Goal: Task Accomplishment & Management: Complete application form

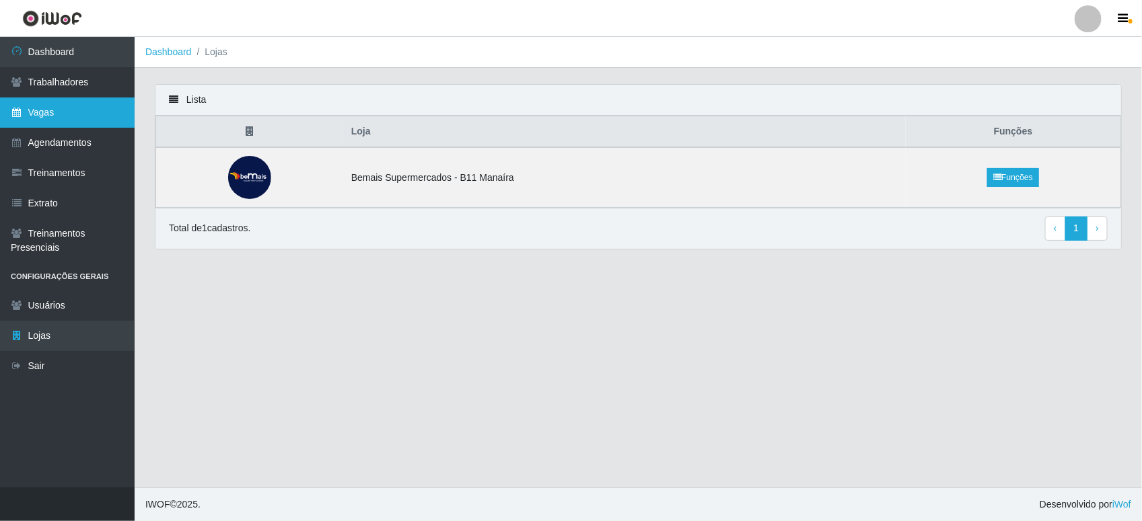
click at [92, 102] on link "Vagas" at bounding box center [67, 113] width 135 height 30
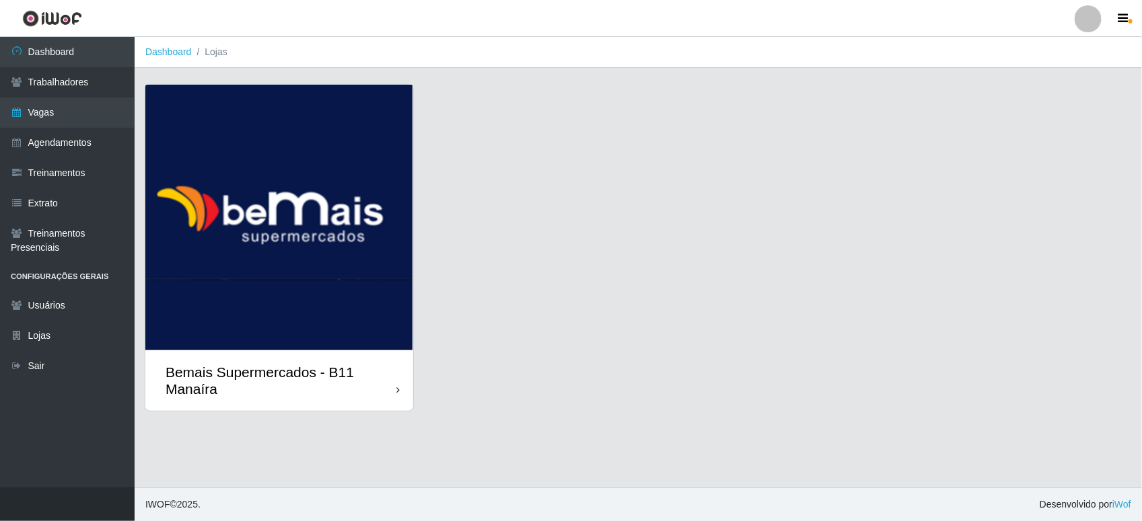
click at [364, 190] on img at bounding box center [279, 218] width 268 height 266
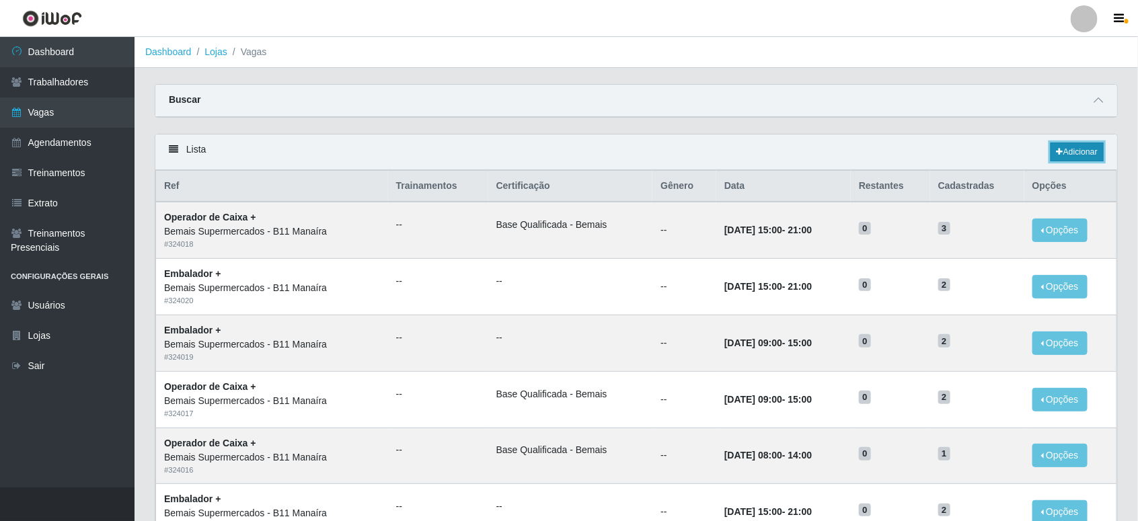
click at [1071, 148] on link "Adicionar" at bounding box center [1077, 152] width 53 height 19
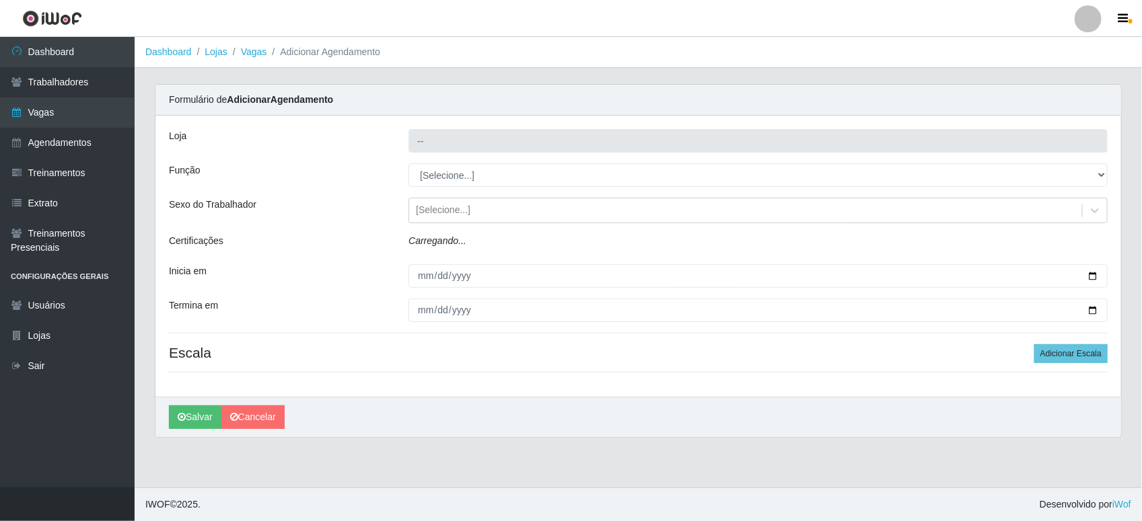
type input "Bemais Supermercados - B11 Manaíra"
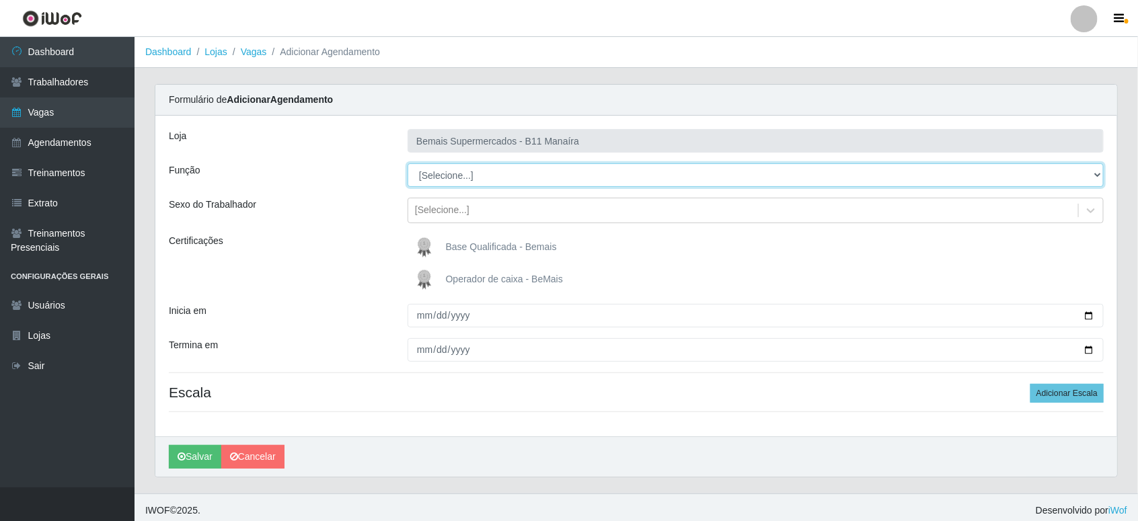
click at [482, 176] on select "[Selecione...] ASG ASG + ASG ++ Auxiliar de Estacionamento Auxiliar de Estacion…" at bounding box center [756, 176] width 696 height 24
select select "73"
click at [408, 164] on select "[Selecione...] ASG ASG + ASG ++ Auxiliar de Estacionamento Auxiliar de Estacion…" at bounding box center [756, 176] width 696 height 24
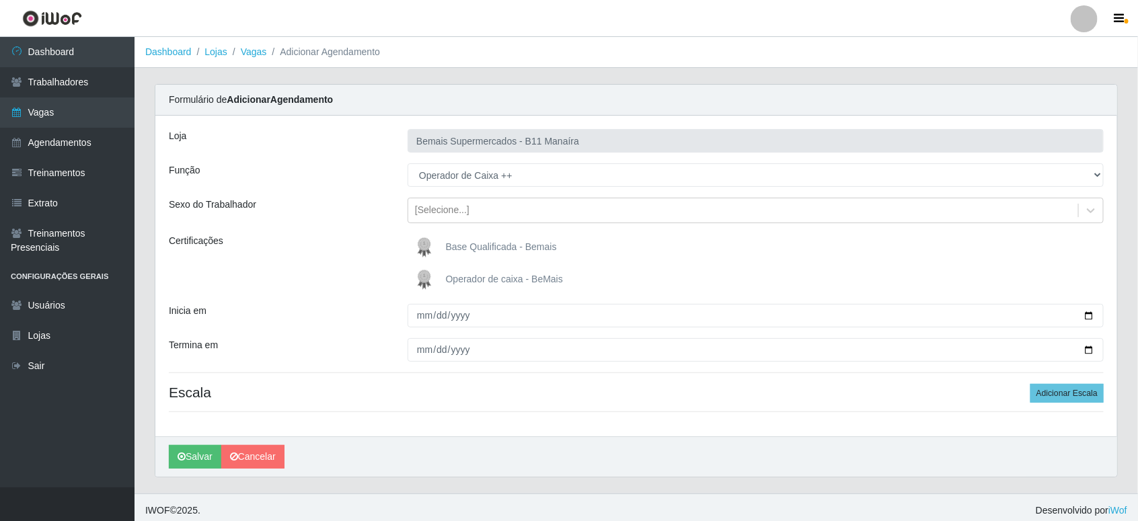
click at [521, 283] on span "Operador de caixa - BeMais" at bounding box center [504, 279] width 117 height 11
click at [0, 0] on input "Operador de caixa - BeMais" at bounding box center [0, 0] width 0 height 0
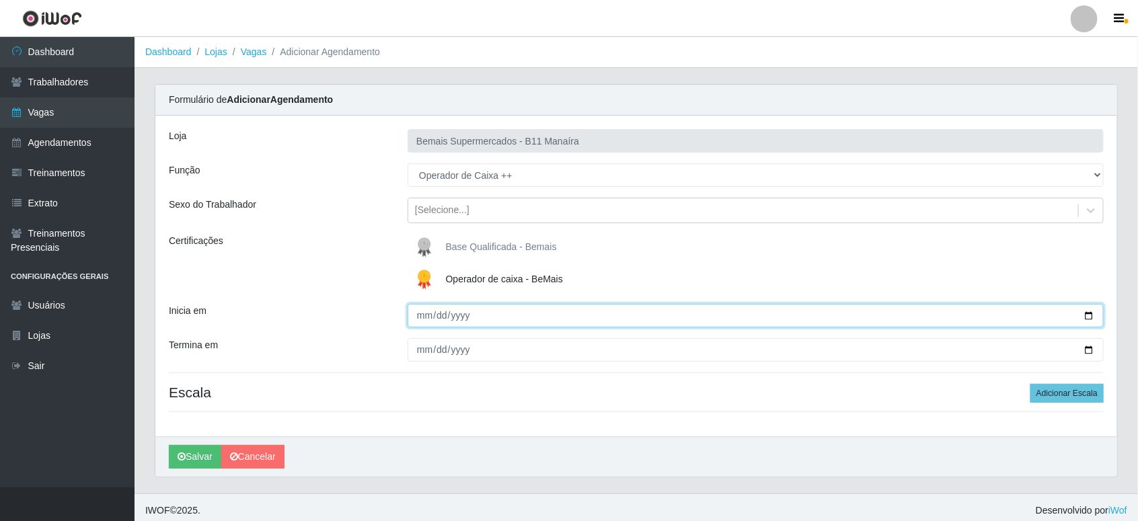
click at [573, 314] on input "Inicia em" at bounding box center [756, 316] width 696 height 24
type input "[DATE]"
click at [169, 445] on button "Salvar" at bounding box center [195, 457] width 52 height 24
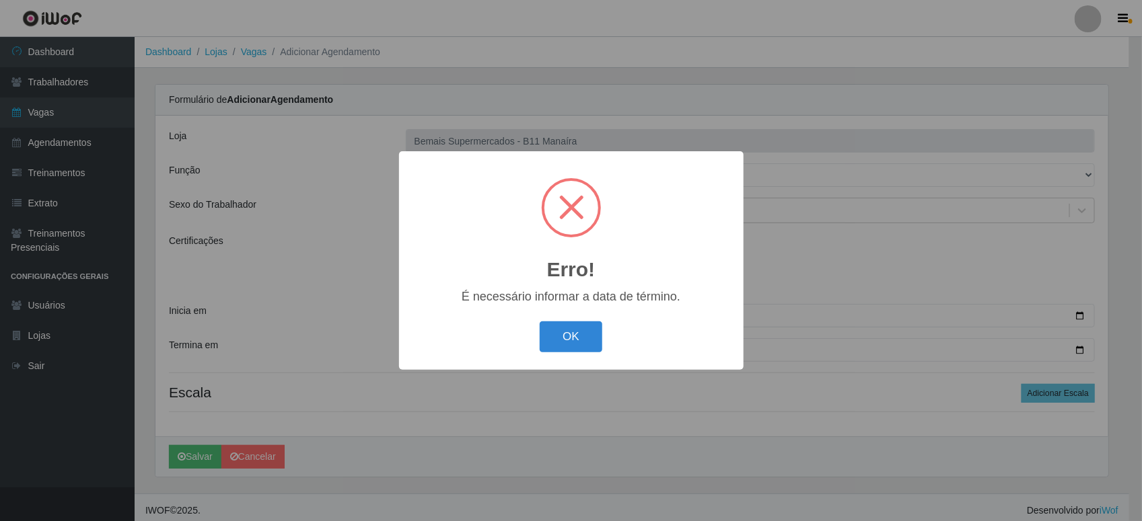
click at [540, 322] on button "OK" at bounding box center [571, 338] width 63 height 32
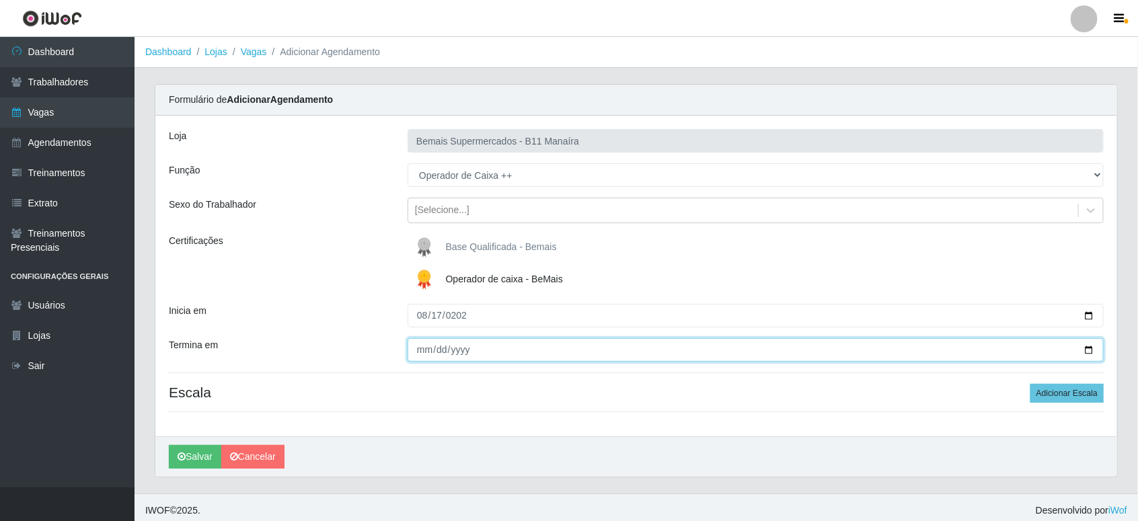
click at [481, 352] on input "Termina em" at bounding box center [756, 350] width 696 height 24
type input "275760-08-17"
type input "[DATE]"
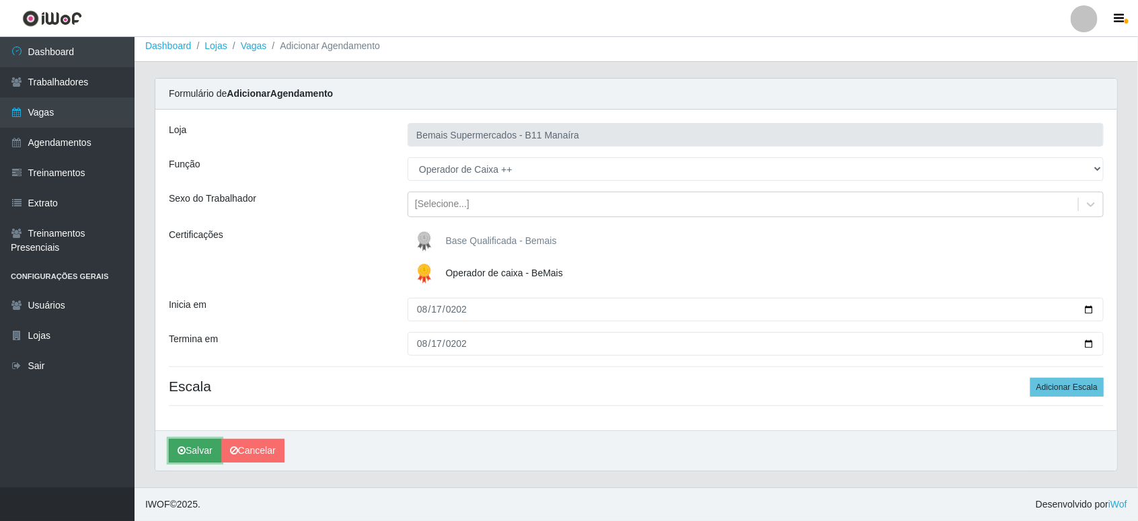
click at [198, 449] on button "Salvar" at bounding box center [195, 451] width 52 height 24
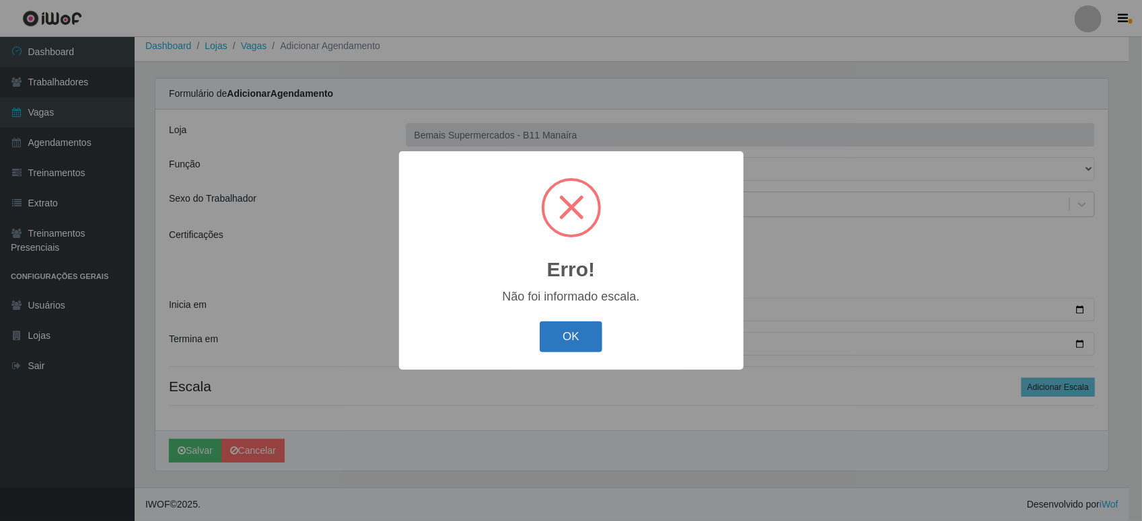
click at [577, 324] on button "OK" at bounding box center [571, 338] width 63 height 32
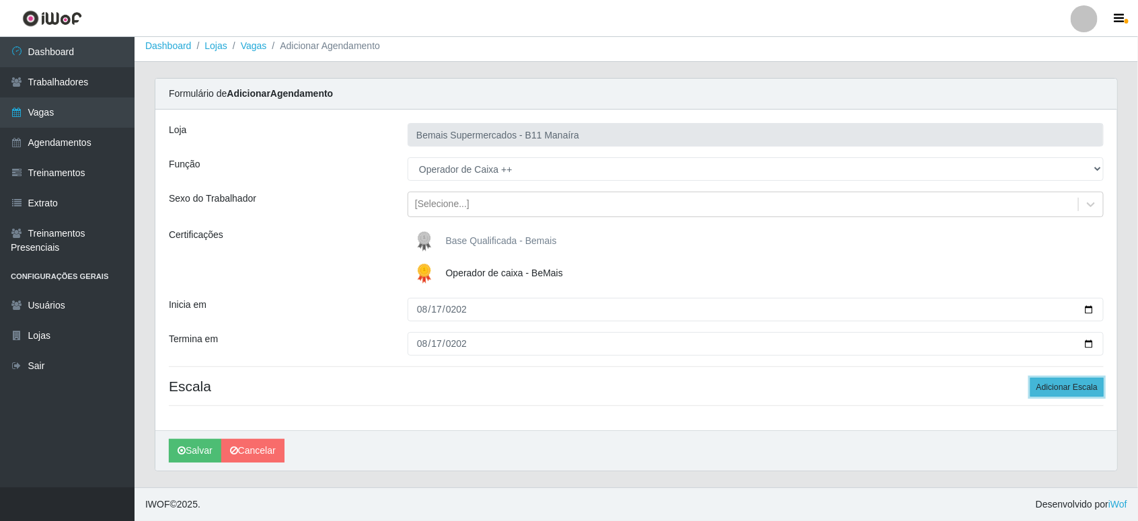
click at [1077, 390] on button "Adicionar Escala" at bounding box center [1067, 387] width 73 height 19
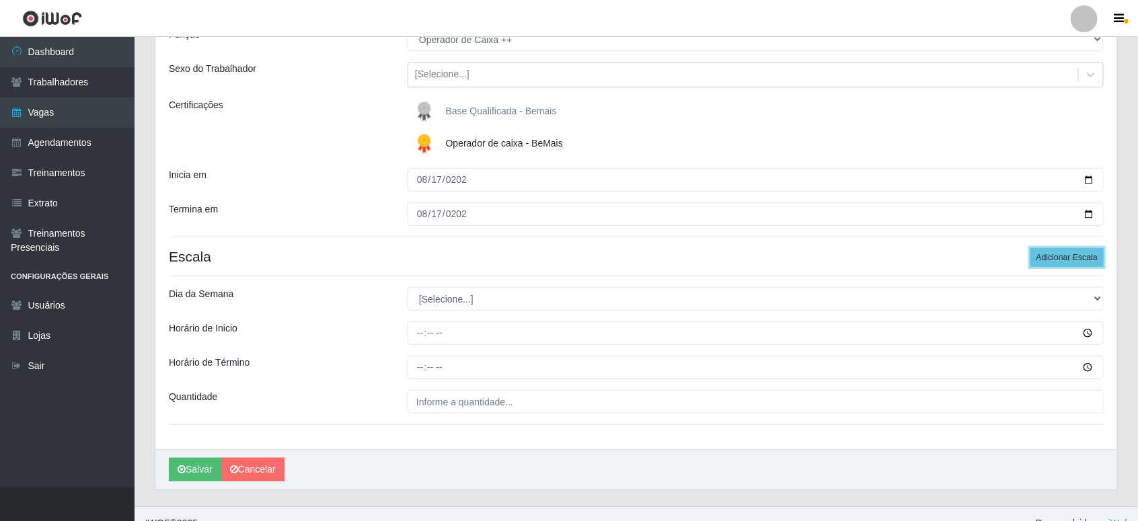
scroll to position [156, 0]
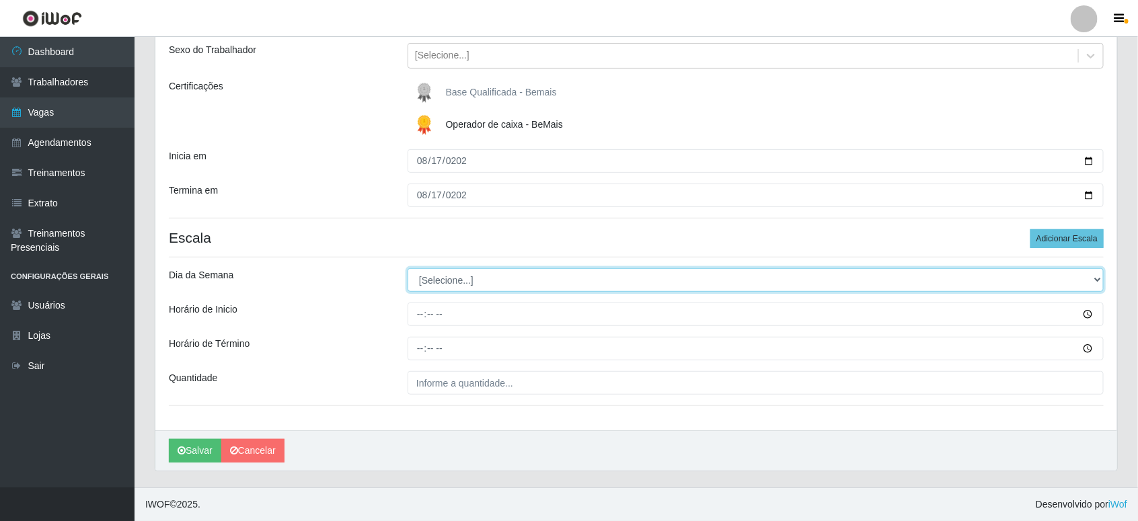
click at [482, 283] on select "[Selecione...] Segunda Terça Quarta Quinta Sexta Sábado Domingo" at bounding box center [756, 280] width 696 height 24
select select "0"
click at [408, 268] on select "[Selecione...] Segunda Terça Quarta Quinta Sexta Sábado Domingo" at bounding box center [756, 280] width 696 height 24
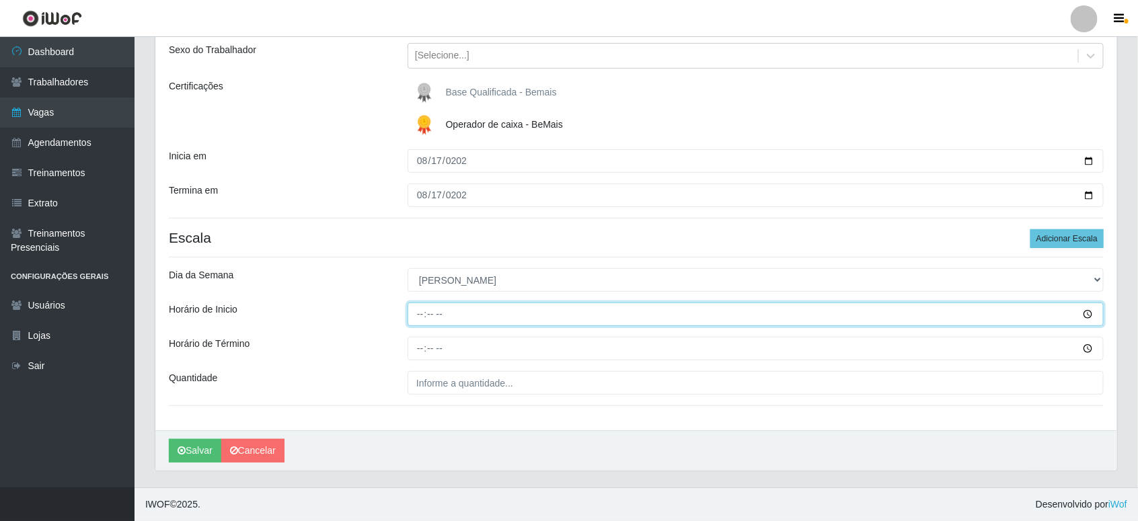
click at [593, 314] on input "Horário de Inicio" at bounding box center [756, 315] width 696 height 24
type input "14:00"
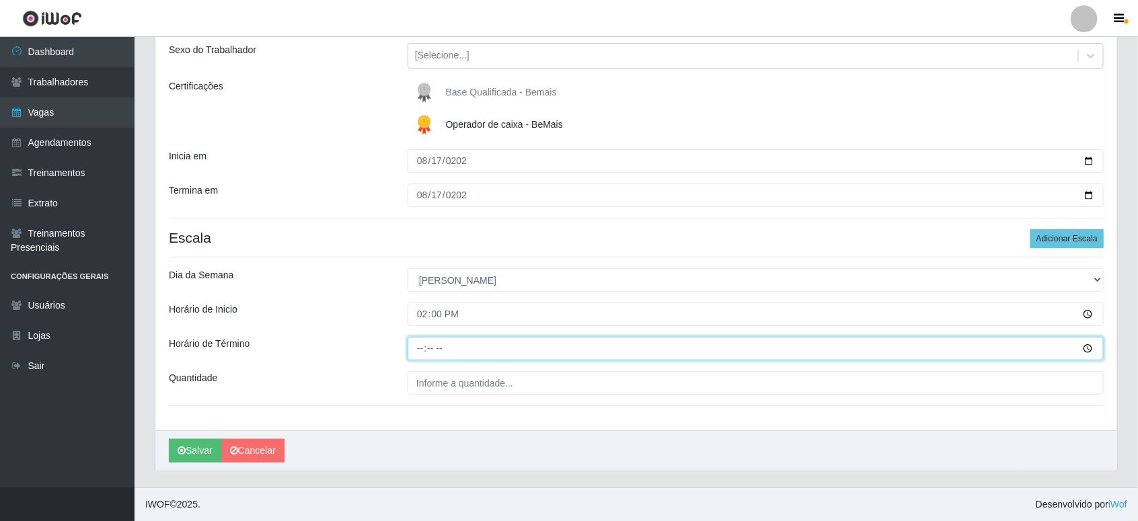
click at [432, 347] on input "Horário de Término" at bounding box center [756, 349] width 696 height 24
click at [425, 348] on input "Horário de Término" at bounding box center [756, 349] width 696 height 24
click at [419, 349] on input "Horário de Término" at bounding box center [756, 349] width 696 height 24
click at [425, 348] on input "Horário de Término" at bounding box center [756, 349] width 696 height 24
type input "20:15"
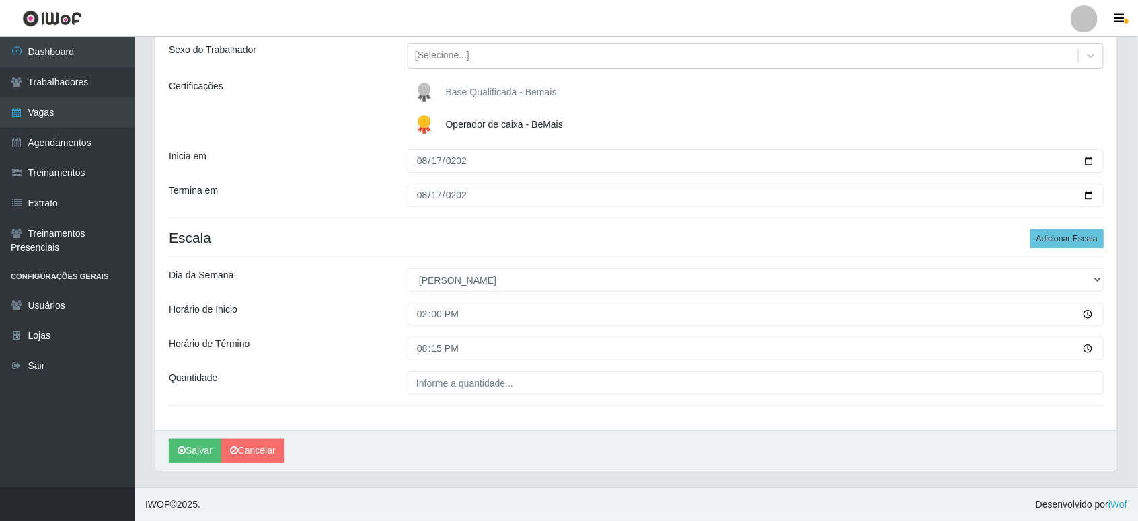
click at [508, 397] on div "Loja Bemais Supermercados - B11 Manaíra Função [Selecione...] ASG ASG + ASG ++ …" at bounding box center [636, 196] width 962 height 470
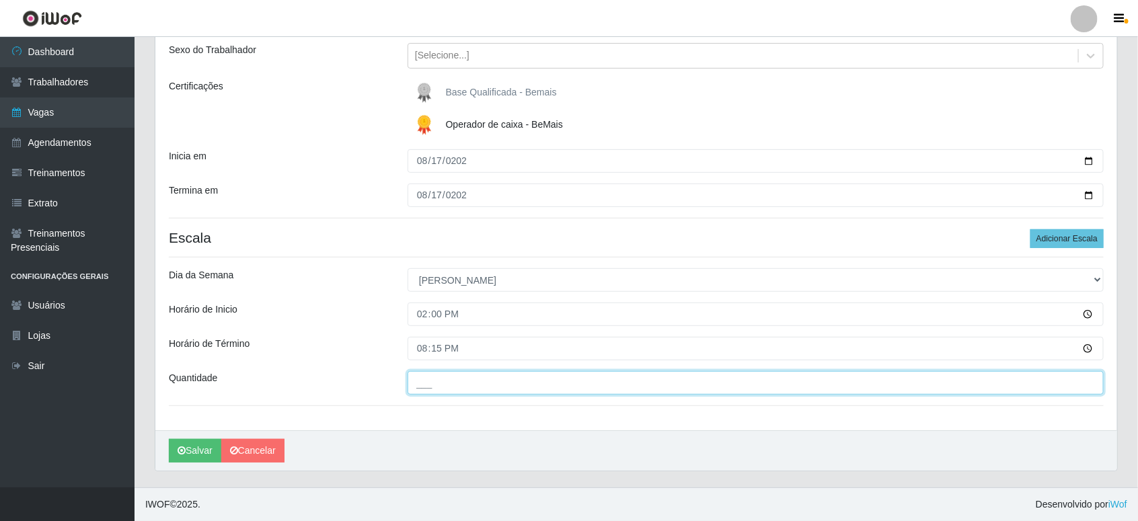
click at [509, 390] on input "___" at bounding box center [756, 383] width 696 height 24
type input "1__"
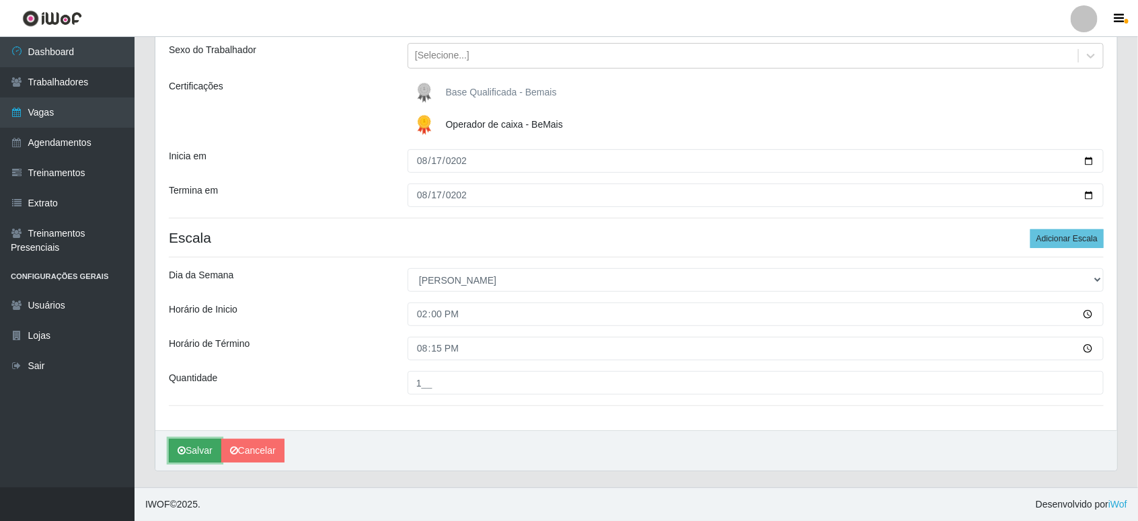
click at [186, 458] on button "Salvar" at bounding box center [195, 451] width 52 height 24
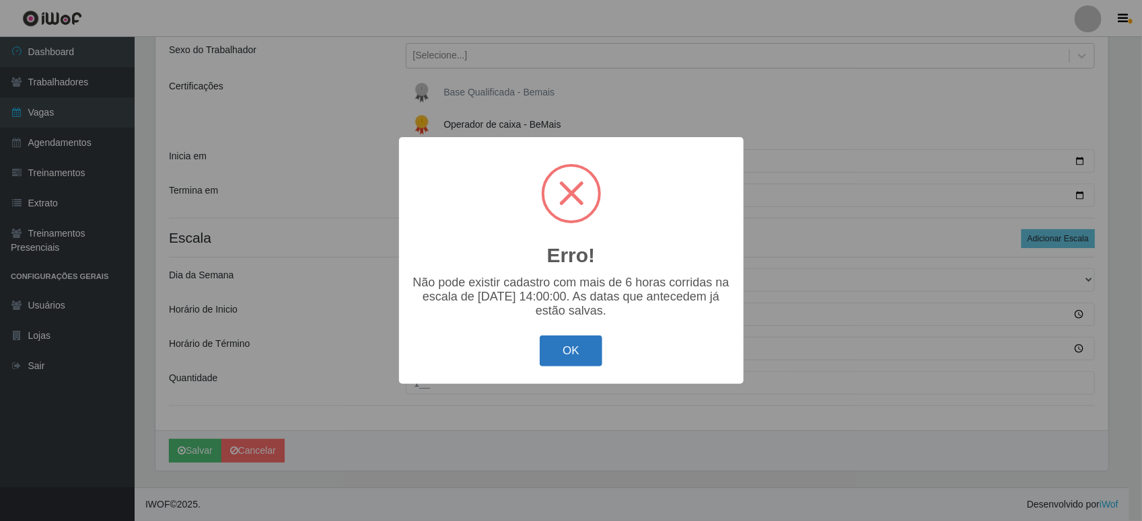
click at [589, 360] on button "OK" at bounding box center [571, 352] width 63 height 32
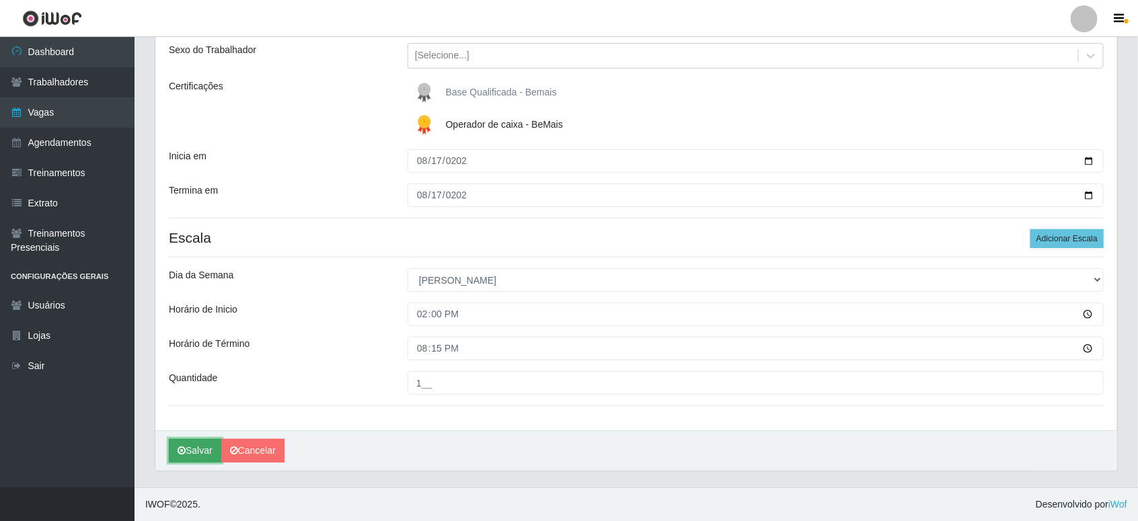
click at [183, 462] on button "Salvar" at bounding box center [195, 451] width 52 height 24
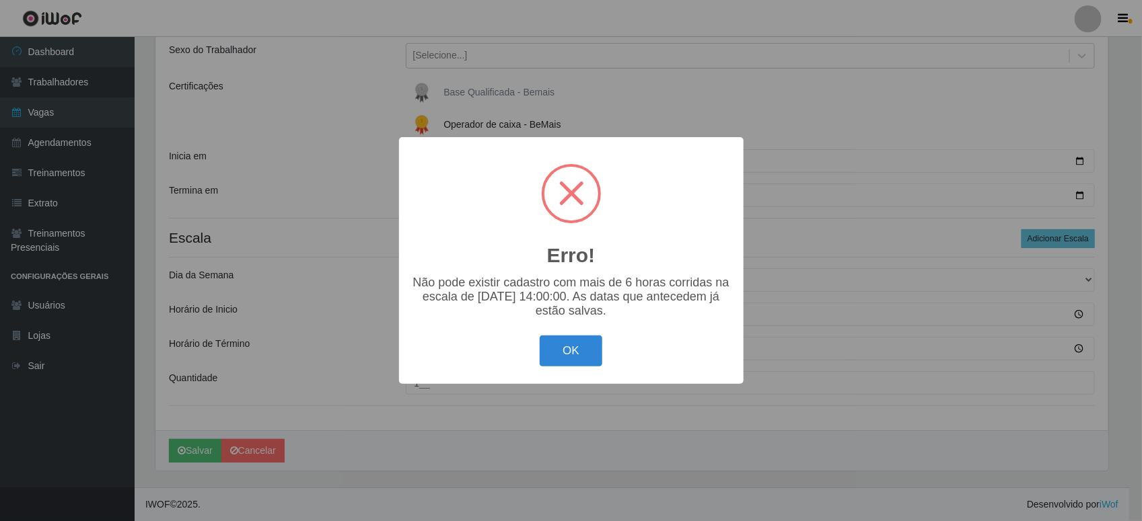
click at [768, 264] on div "Erro! × Não pode existir cadastro com mais de 6 horas corridas na escala de [DA…" at bounding box center [571, 260] width 1142 height 521
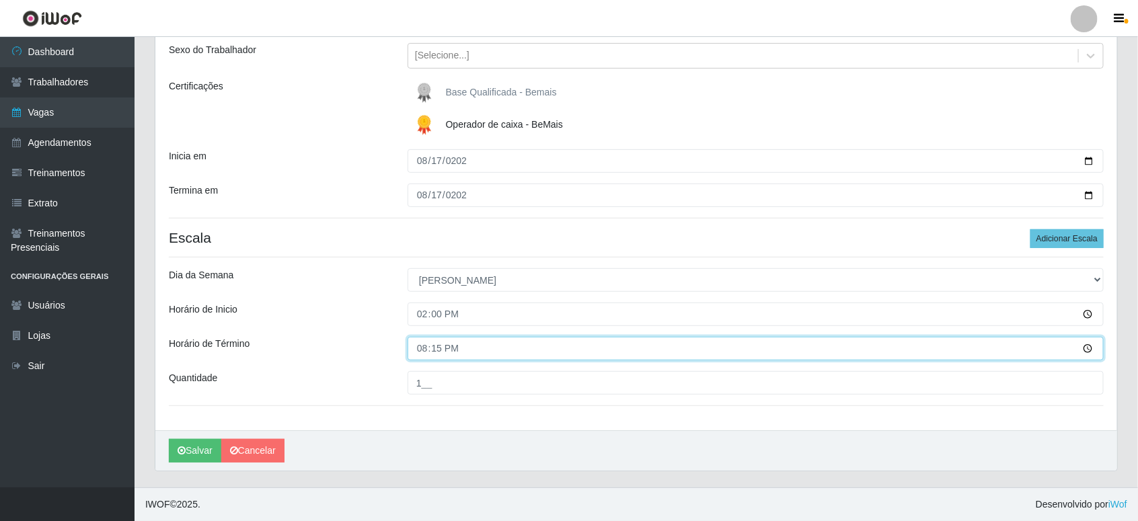
click at [451, 343] on input "20:15" at bounding box center [756, 349] width 696 height 24
click at [444, 354] on input "20:15" at bounding box center [756, 349] width 696 height 24
click at [435, 341] on input "20:15" at bounding box center [756, 349] width 696 height 24
type input "20:00"
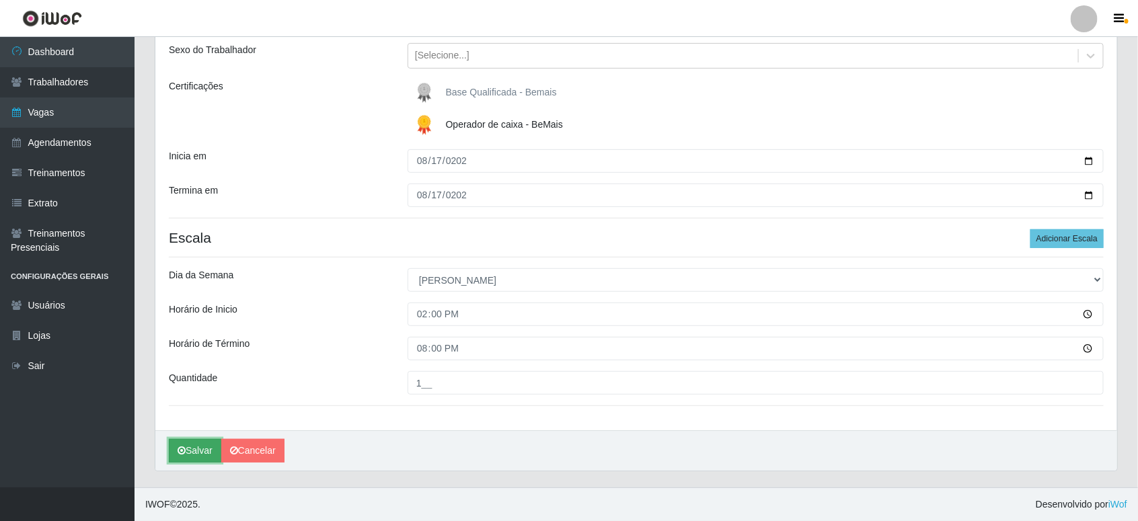
click at [172, 447] on button "Salvar" at bounding box center [195, 451] width 52 height 24
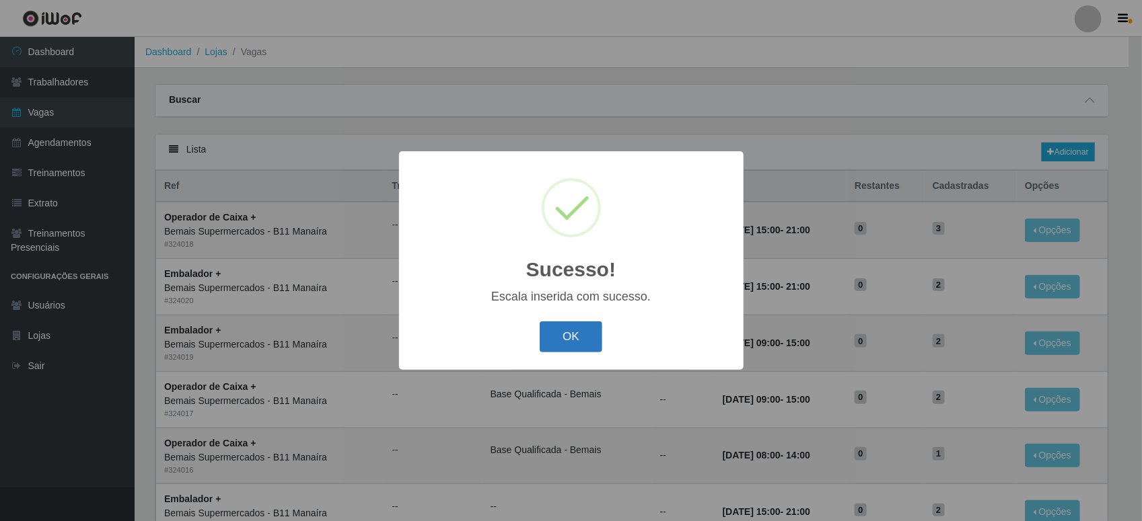
click at [573, 341] on button "OK" at bounding box center [571, 338] width 63 height 32
